Goal: Task Accomplishment & Management: Manage account settings

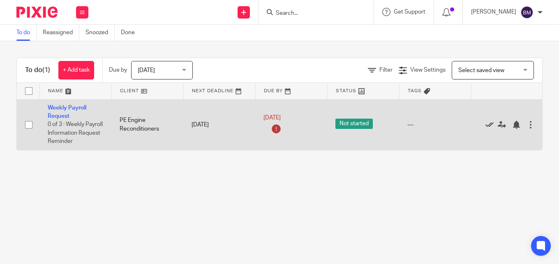
click at [489, 124] on icon at bounding box center [490, 124] width 8 height 8
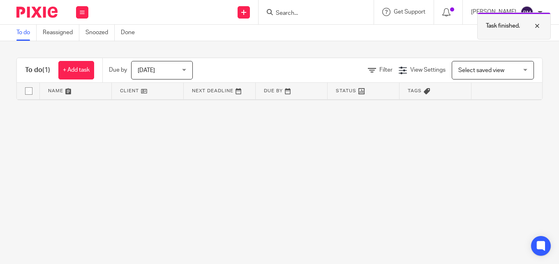
click at [538, 24] on div at bounding box center [531, 26] width 22 height 10
click at [540, 12] on div at bounding box center [540, 12] width 5 height 5
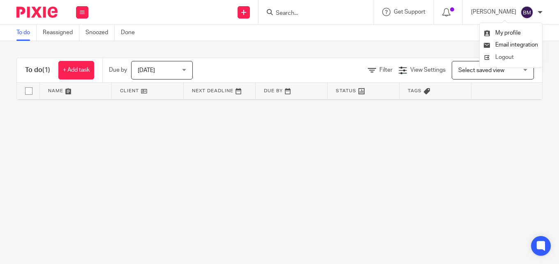
click at [507, 57] on span "Logout" at bounding box center [504, 57] width 19 height 6
